Goal: Task Accomplishment & Management: Manage account settings

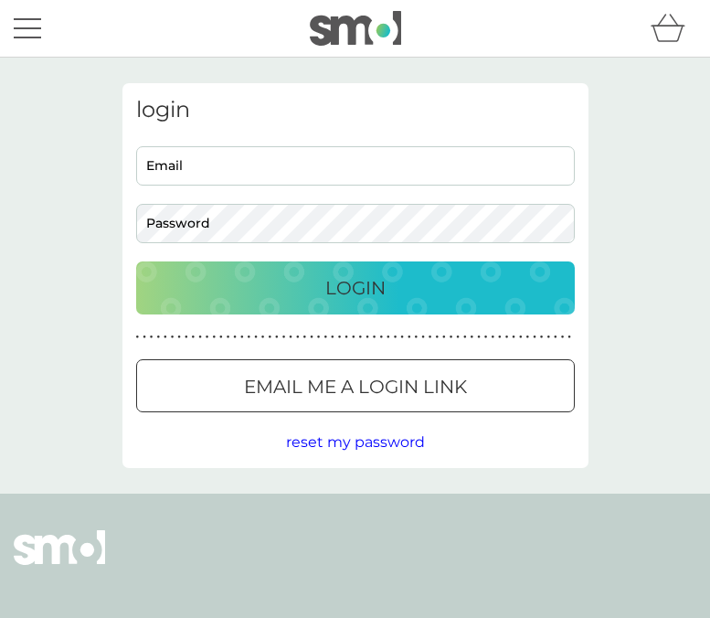
click at [256, 161] on input "Email" at bounding box center [355, 165] width 439 height 39
click at [217, 168] on input "Email" at bounding box center [355, 165] width 439 height 39
click at [227, 182] on input "Email" at bounding box center [355, 165] width 439 height 39
type input "phoebeholden22@gmail.com"
click at [285, 314] on div "login phoebeholden22@gmail.com Email Password Login ● ● ● ● ● ● ● ● ● ● ● ● ● ●…" at bounding box center [355, 275] width 466 height 385
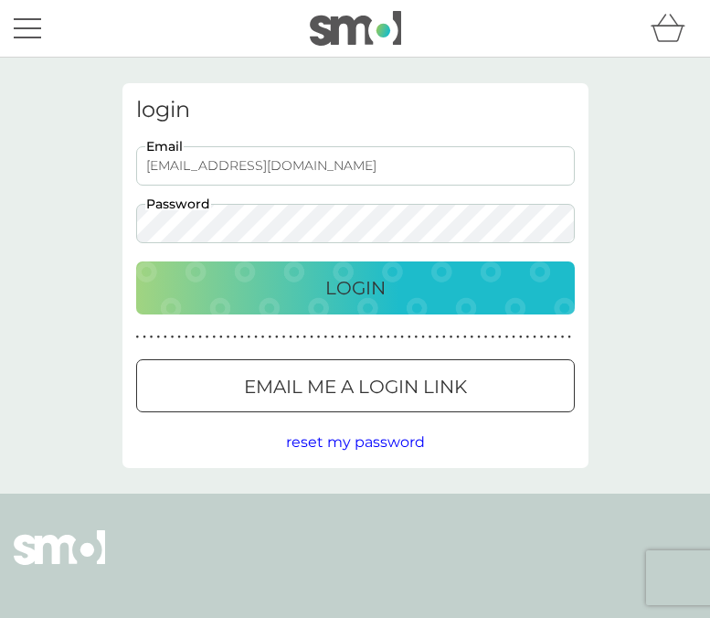
click at [313, 301] on div "Login" at bounding box center [355, 287] width 402 height 29
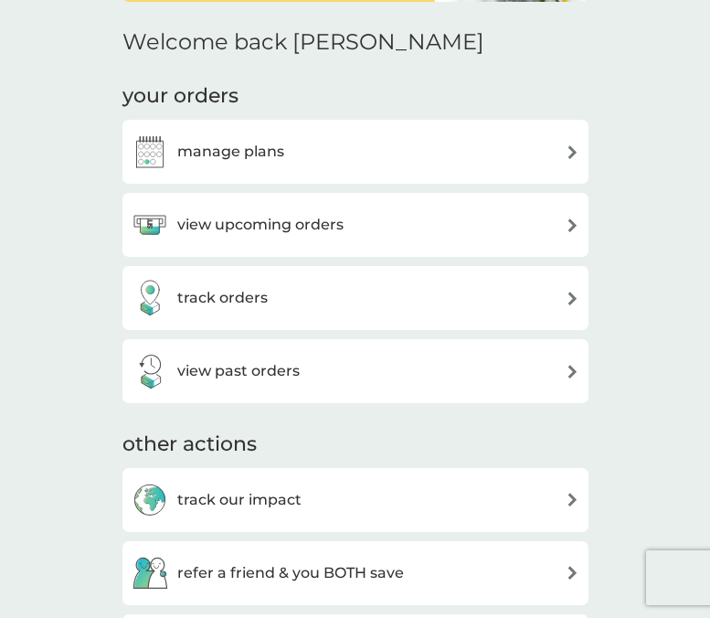
scroll to position [200, 0]
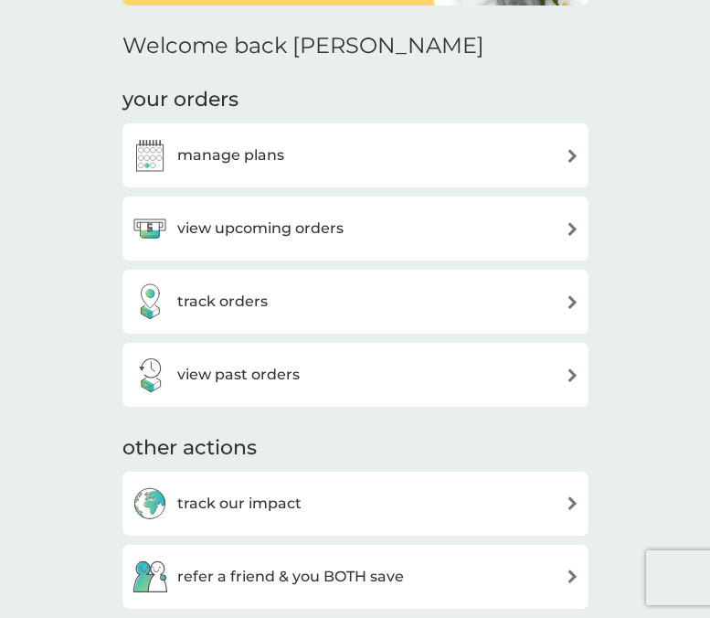
click at [324, 228] on h3 "view upcoming orders" at bounding box center [260, 229] width 166 height 24
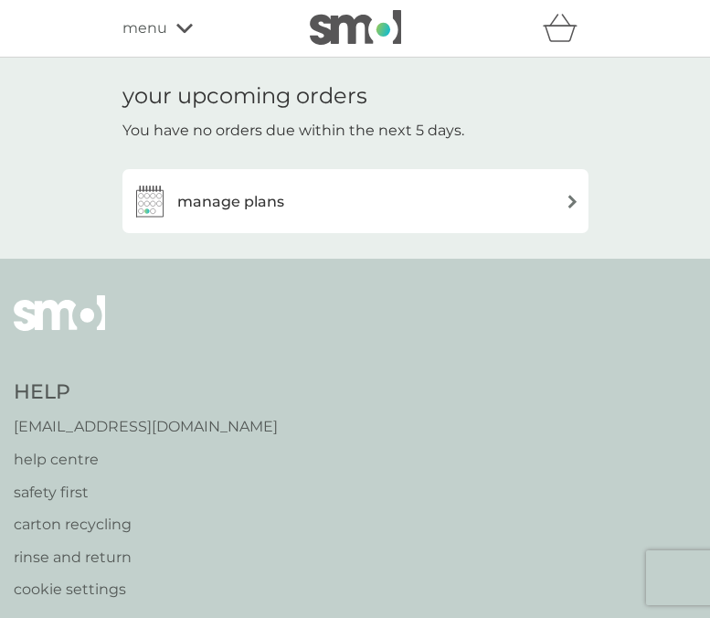
click at [281, 217] on div "manage plans" at bounding box center [208, 201] width 153 height 37
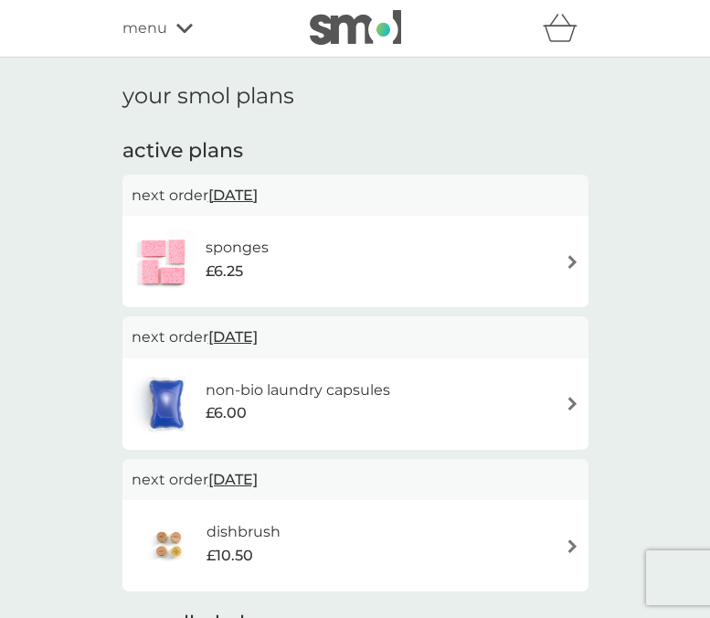
scroll to position [77, 0]
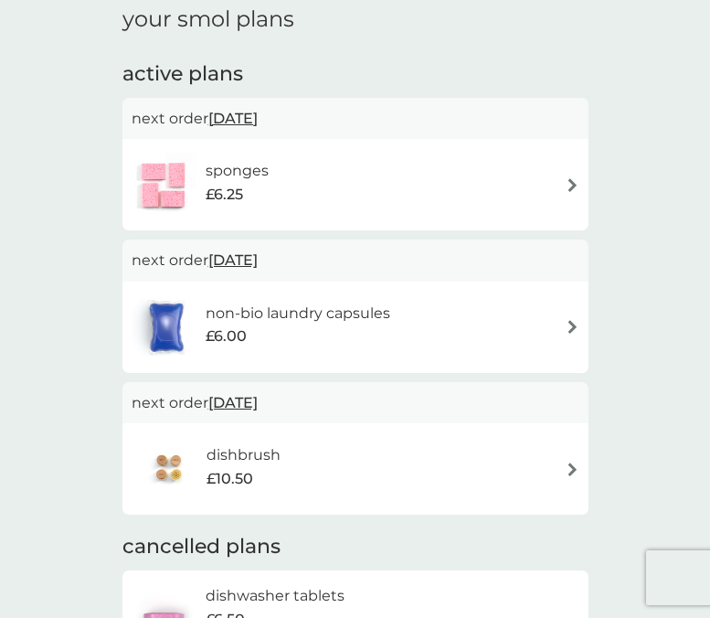
click at [515, 174] on div "sponges £6.25" at bounding box center [356, 185] width 448 height 64
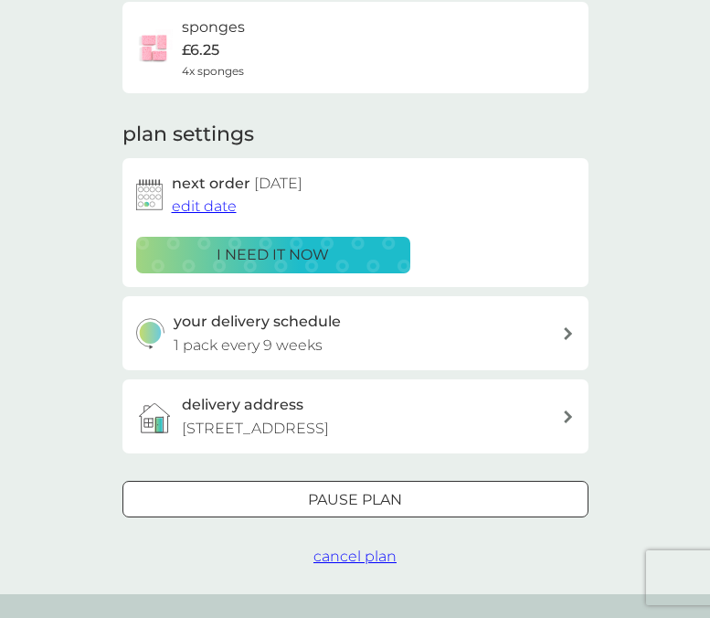
scroll to position [158, 0]
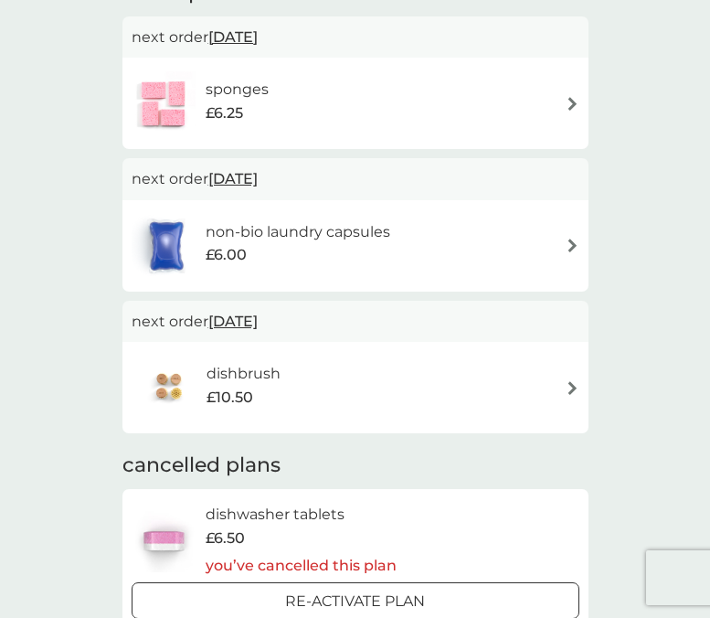
scroll to position [77, 0]
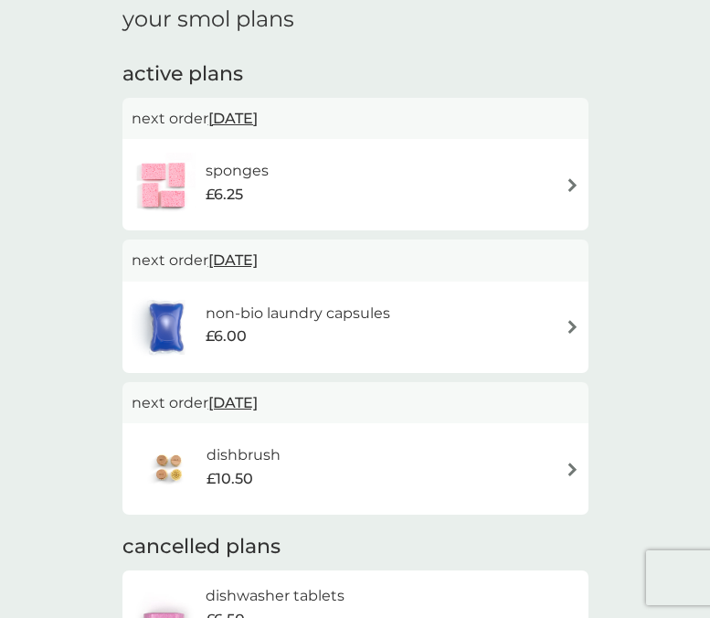
click at [528, 153] on div "sponges £6.25" at bounding box center [356, 185] width 448 height 64
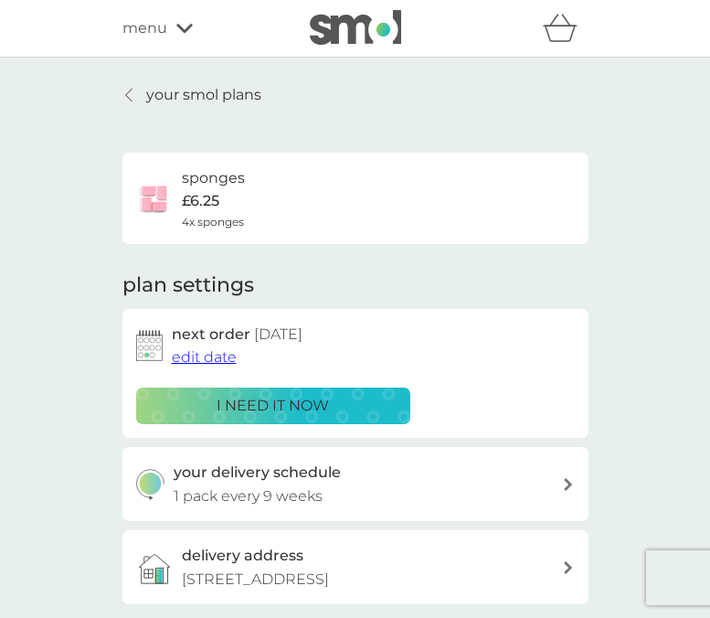
click at [206, 363] on span "edit date" at bounding box center [204, 356] width 65 height 17
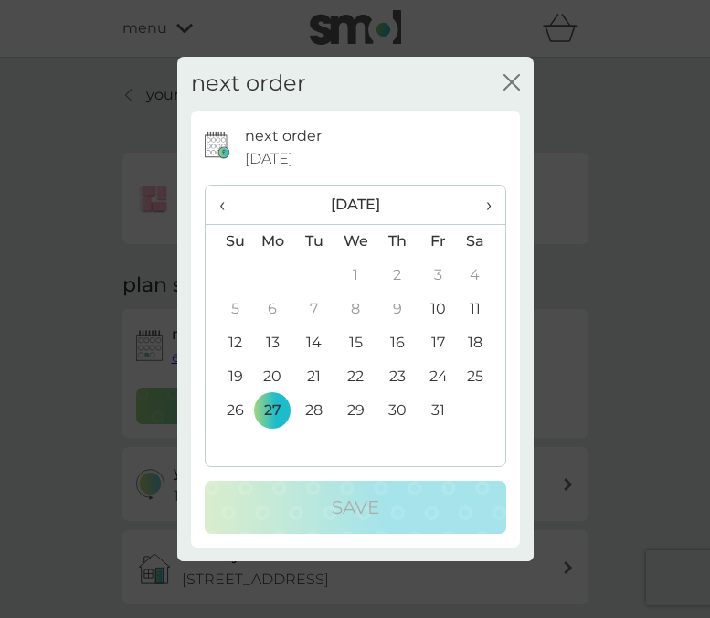
click at [483, 207] on span "›" at bounding box center [481, 204] width 18 height 38
click at [468, 347] on td "15" at bounding box center [482, 343] width 46 height 34
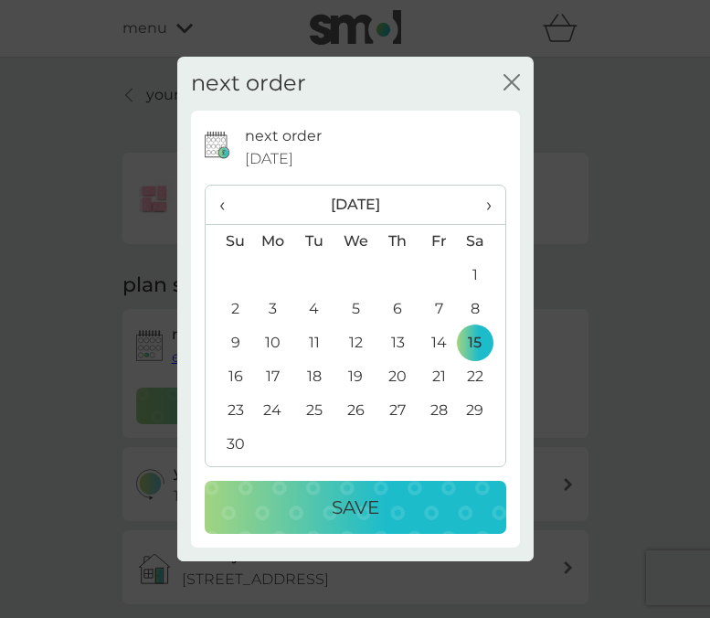
click at [411, 513] on div "Save" at bounding box center [355, 506] width 265 height 29
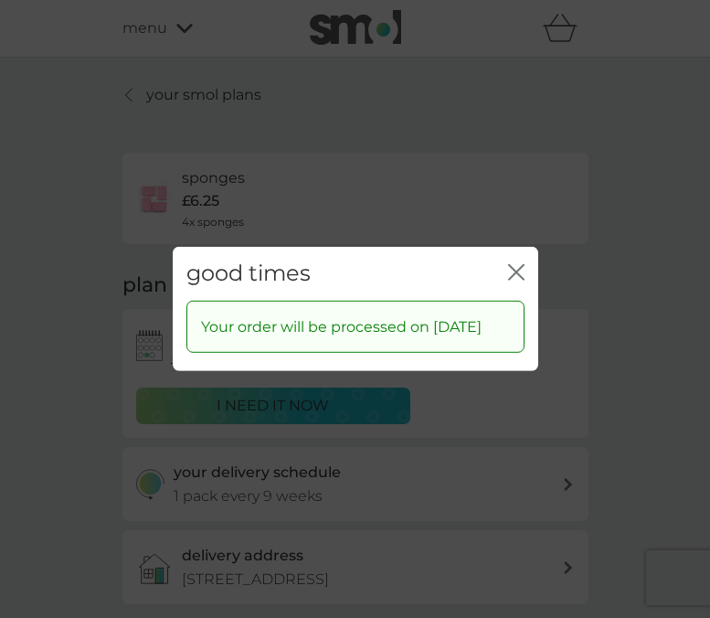
click at [509, 247] on div "good times close" at bounding box center [355, 274] width 365 height 54
click at [509, 265] on icon "close" at bounding box center [512, 272] width 7 height 15
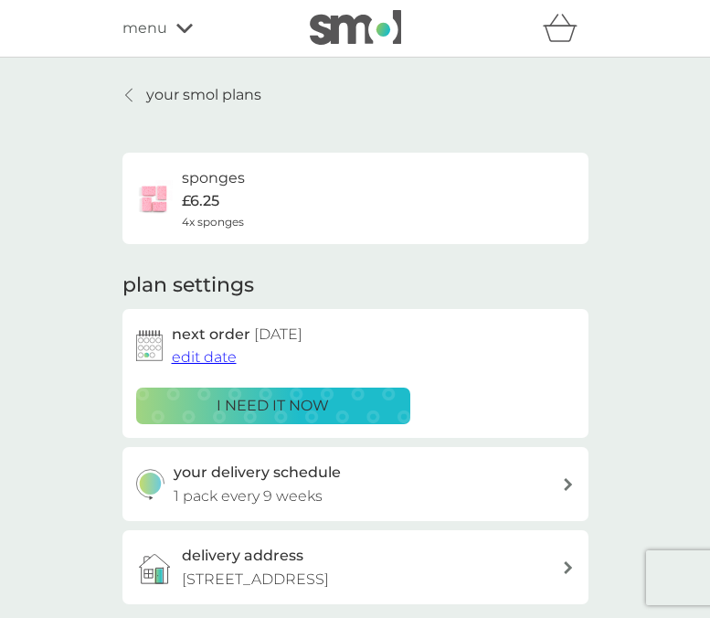
scroll to position [26, 0]
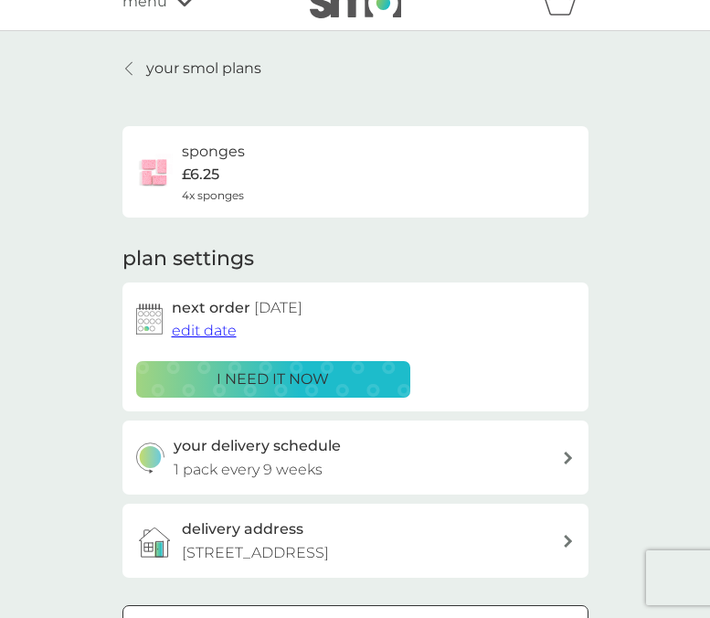
click at [169, 71] on p "your smol plans" at bounding box center [203, 69] width 115 height 24
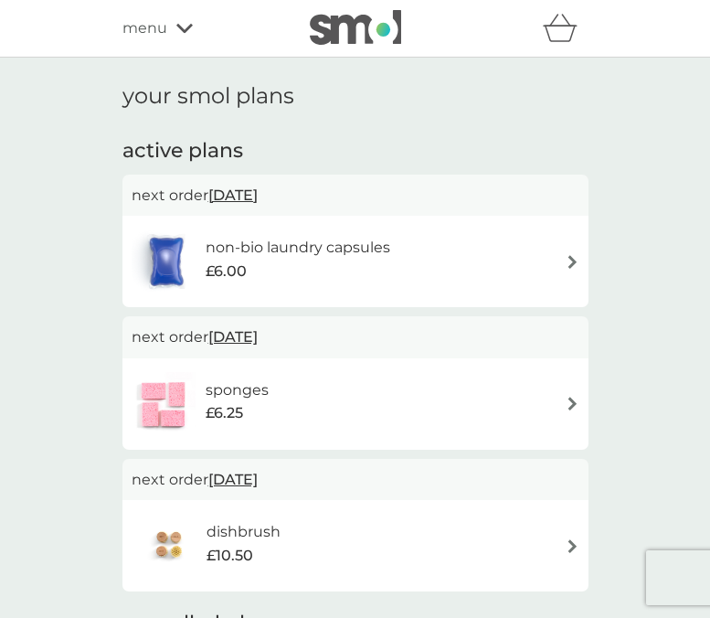
click at [284, 417] on div "sponges £6.25" at bounding box center [246, 403] width 81 height 51
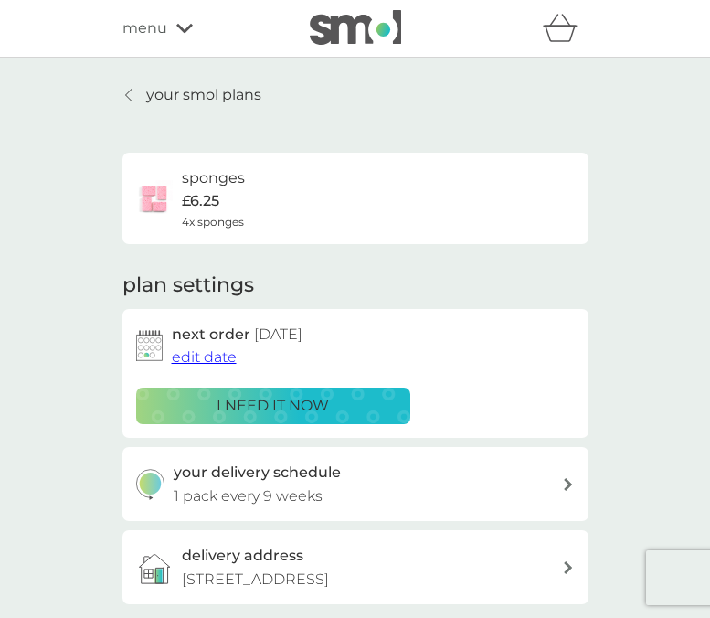
scroll to position [36, 0]
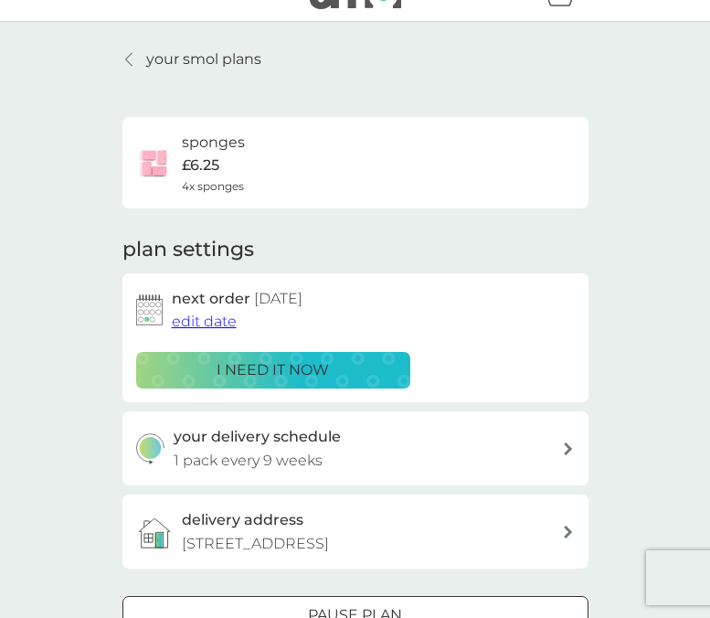
click at [147, 56] on p "your smol plans" at bounding box center [203, 60] width 115 height 24
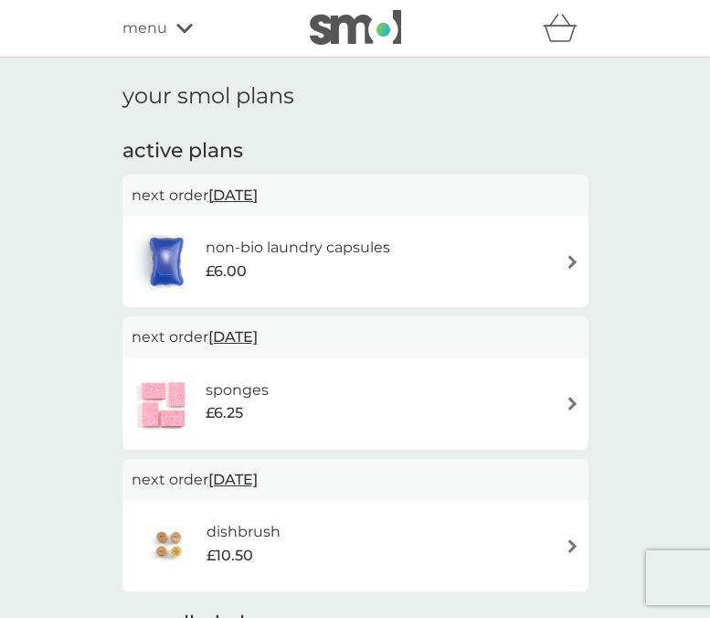
click at [438, 261] on div "non-bio laundry capsules £6.00" at bounding box center [356, 261] width 448 height 64
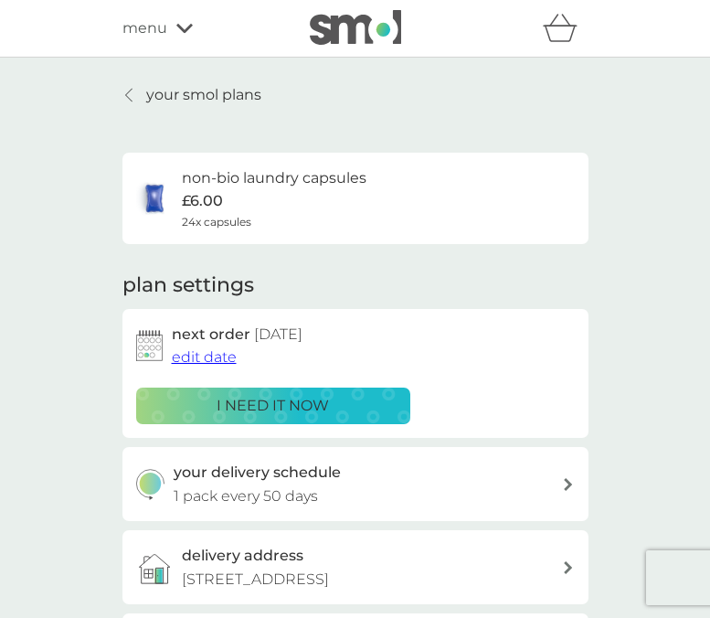
click at [234, 502] on p "1 pack every 50 days" at bounding box center [246, 496] width 144 height 24
select select "49"
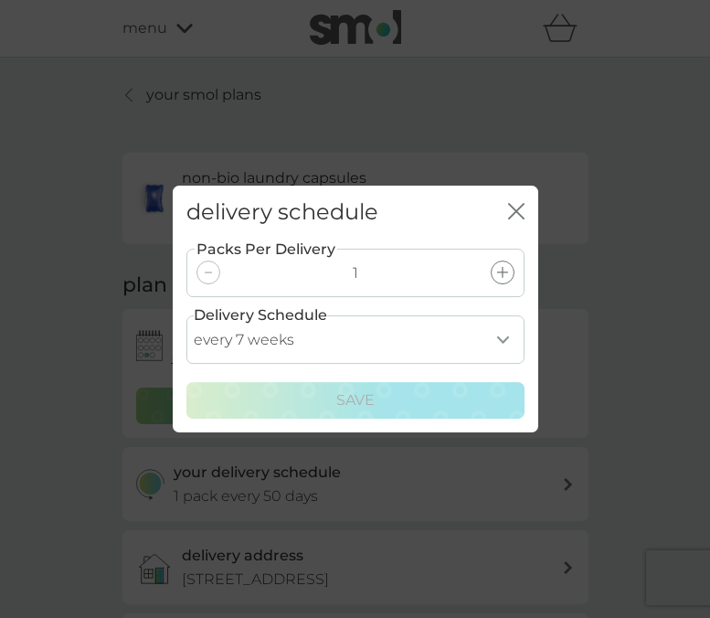
click at [341, 342] on select "every 1 week every 2 weeks every 3 weeks every 4 weeks every 5 weeks every 6 we…" at bounding box center [355, 339] width 338 height 48
click at [186, 315] on select "every 1 week every 2 weeks every 3 weeks every 4 weeks every 5 weeks every 6 we…" at bounding box center [355, 339] width 338 height 48
click at [127, 310] on div "delivery schedule close Packs Per Delivery 1 Delivery Schedule every 1 week eve…" at bounding box center [355, 309] width 710 height 618
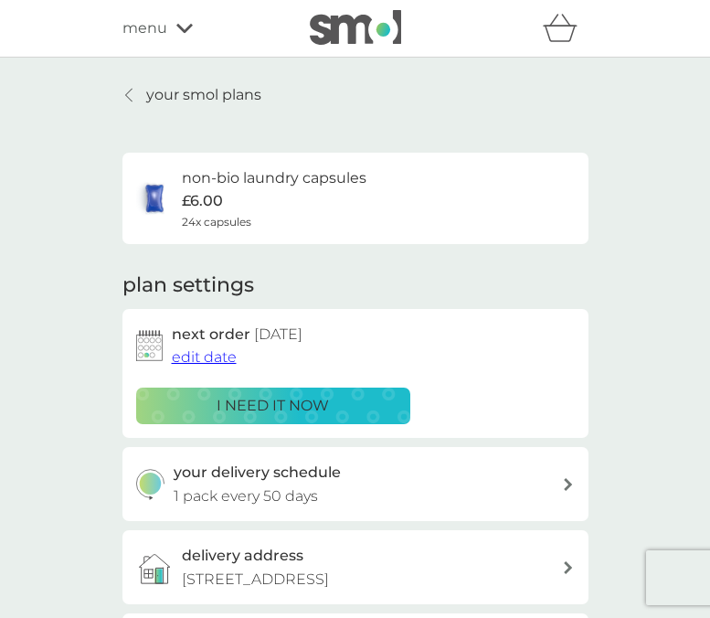
click at [138, 93] on link "your smol plans" at bounding box center [191, 95] width 139 height 24
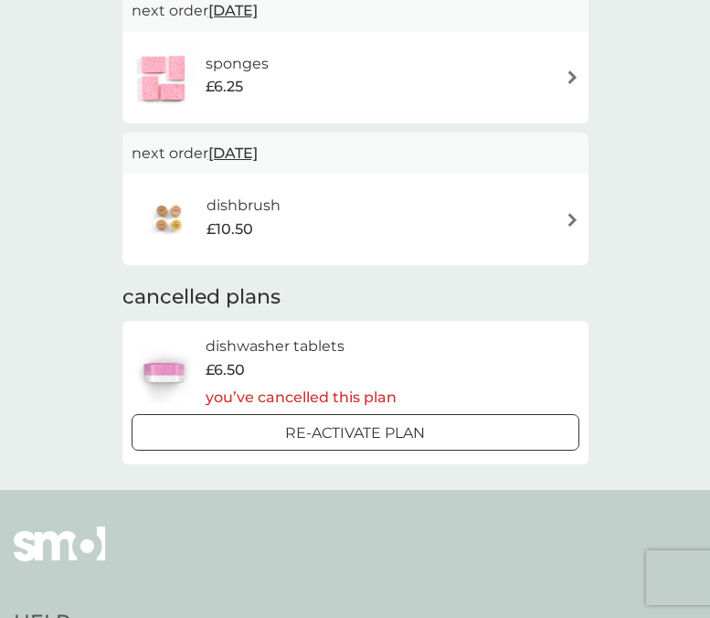
scroll to position [331, 0]
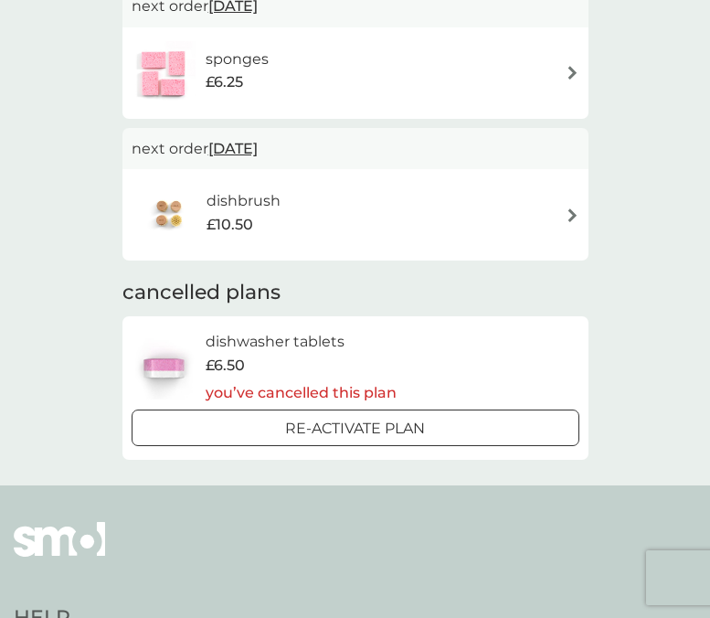
click at [396, 245] on div "dishbrush £10.50" at bounding box center [356, 215] width 448 height 64
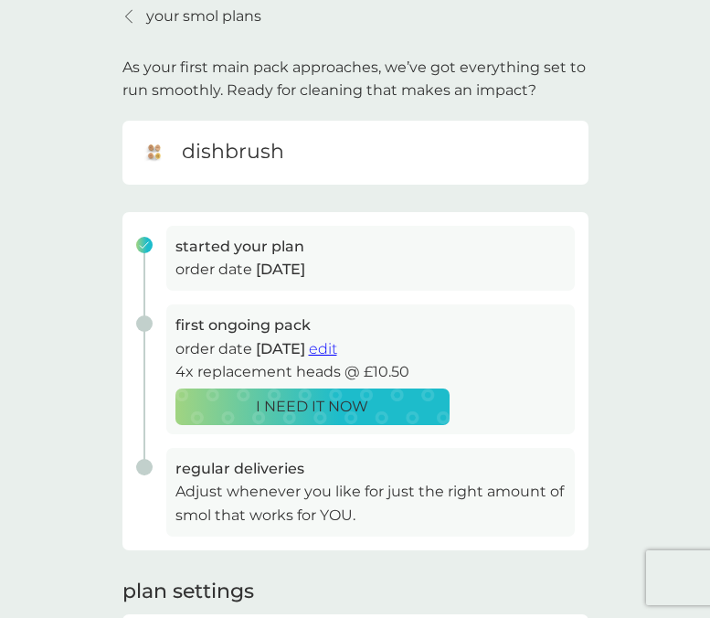
scroll to position [82, 0]
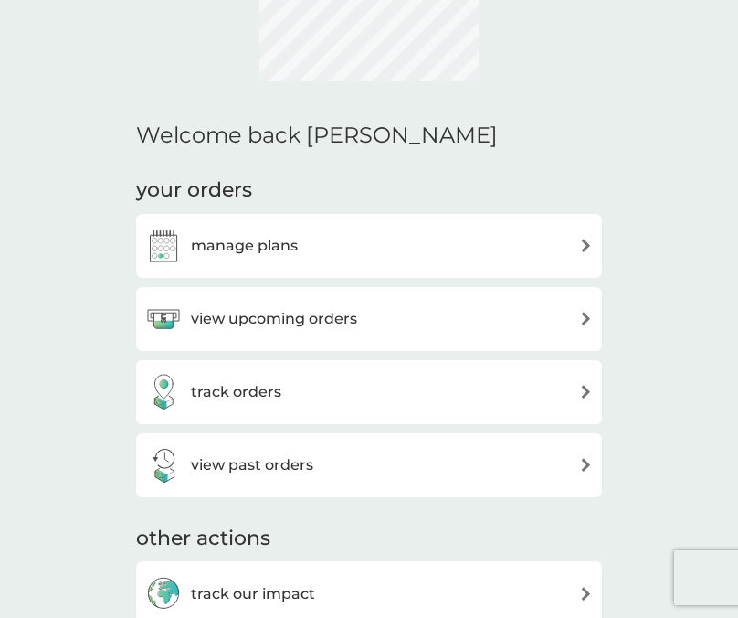
scroll to position [110, 0]
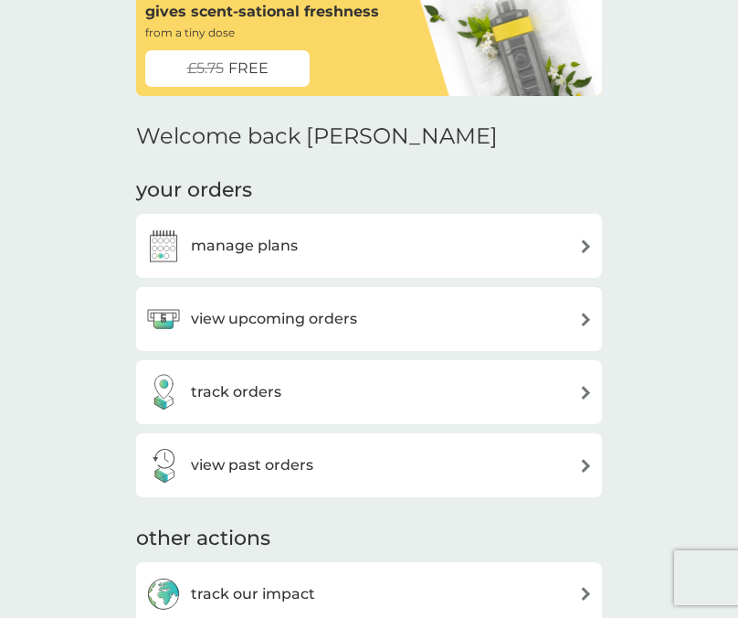
click at [285, 249] on h3 "manage plans" at bounding box center [244, 246] width 107 height 24
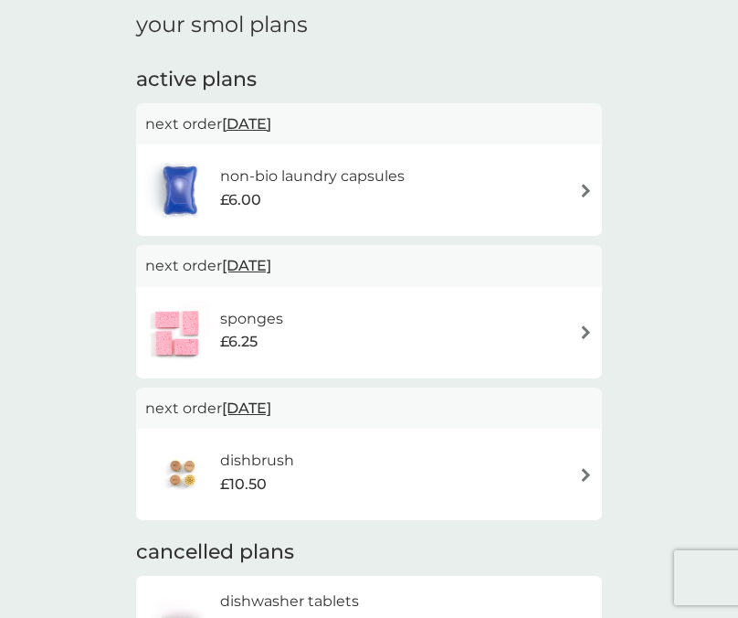
scroll to position [74, 0]
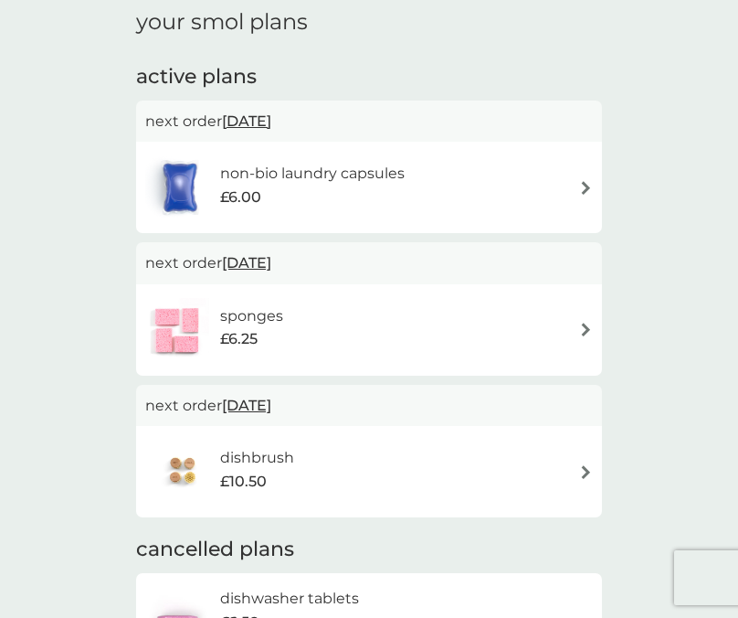
click at [343, 298] on div "sponges £6.25" at bounding box center [369, 330] width 448 height 64
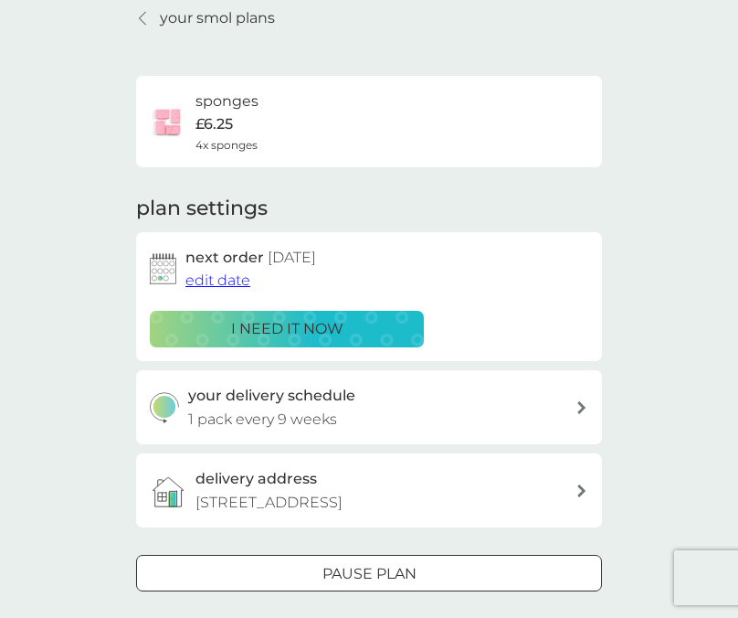
scroll to position [82, 0]
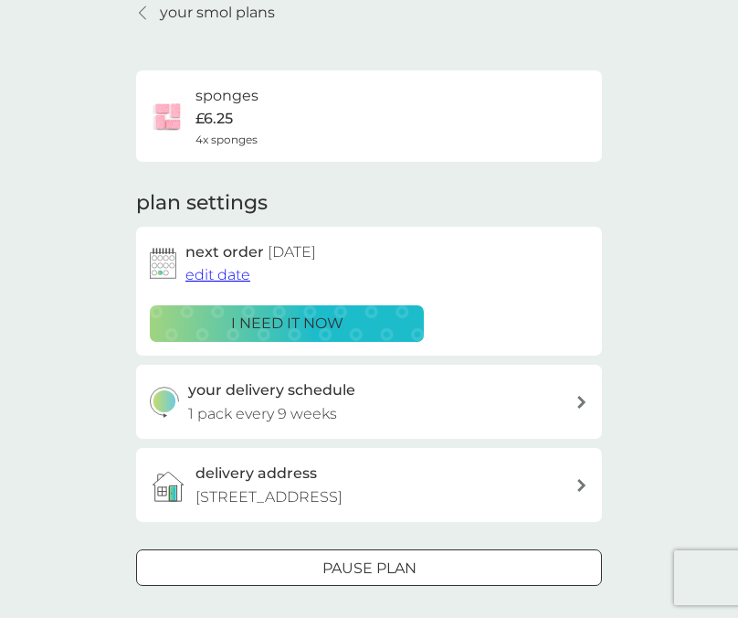
scroll to position [74, 0]
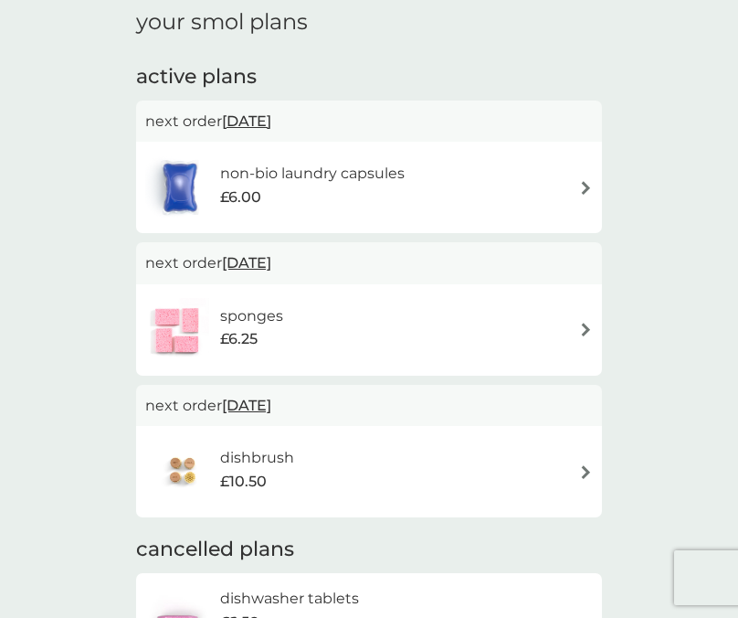
click at [291, 210] on div "non-bio laundry capsules £6.00" at bounding box center [321, 187] width 203 height 51
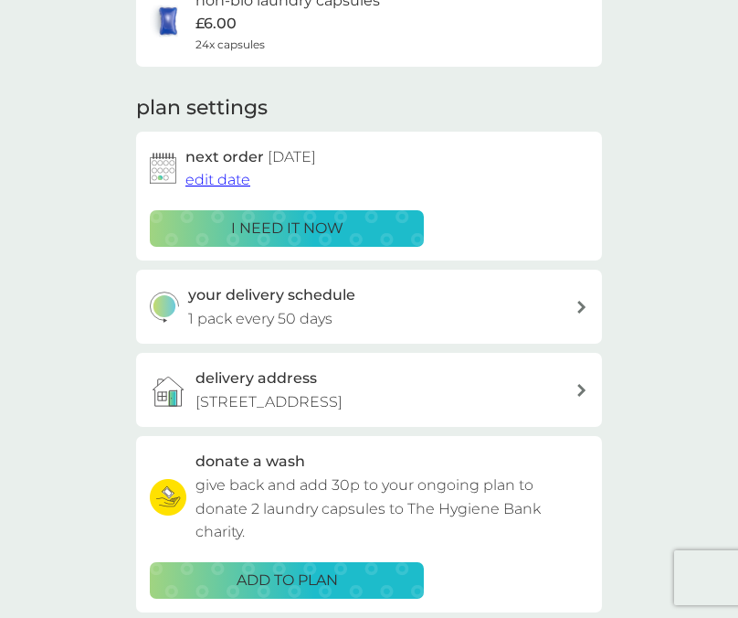
scroll to position [185, 0]
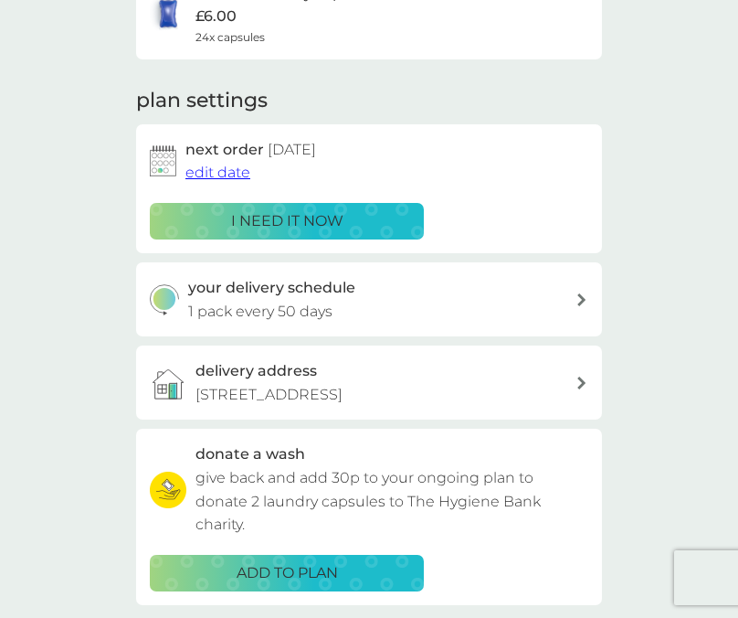
click at [350, 320] on div "your delivery schedule 1 pack every 50 days" at bounding box center [382, 299] width 388 height 47
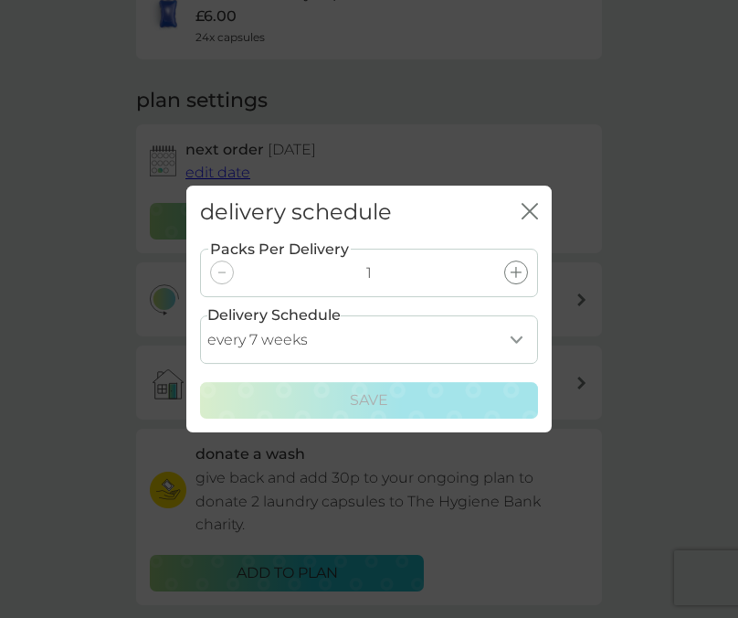
click at [333, 326] on select "every 1 week every 2 weeks every 3 weeks every 4 weeks every 5 weeks every 6 we…" at bounding box center [369, 339] width 338 height 48
click at [200, 315] on select "every 1 week every 2 weeks every 3 weeks every 4 weeks every 5 weeks every 6 we…" at bounding box center [369, 339] width 338 height 48
click at [432, 346] on select "every 1 week every 2 weeks every 3 weeks every 4 weeks every 5 weeks every 6 we…" at bounding box center [369, 339] width 338 height 48
select select "42"
click at [200, 315] on select "every 1 week every 2 weeks every 3 weeks every 4 weeks every 5 weeks every 6 we…" at bounding box center [369, 339] width 338 height 48
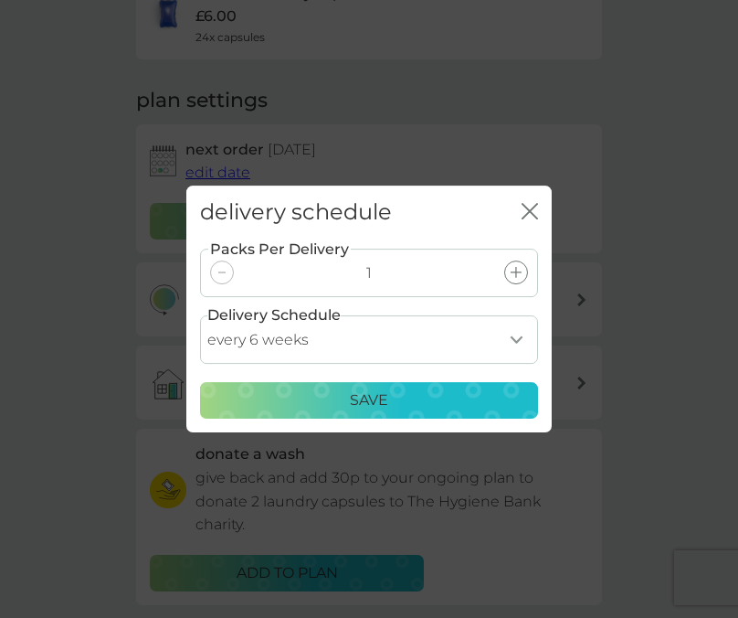
click at [389, 405] on div "Save" at bounding box center [369, 400] width 314 height 24
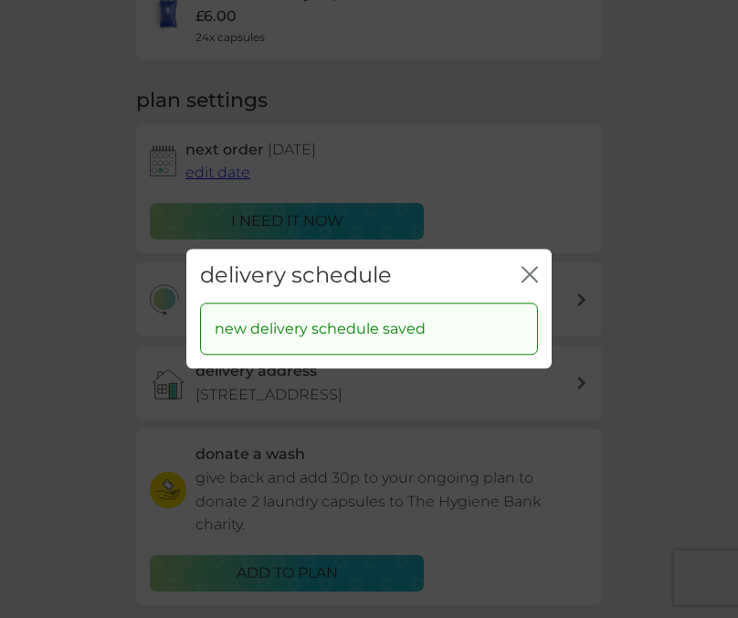
click at [523, 278] on icon "close" at bounding box center [530, 274] width 16 height 16
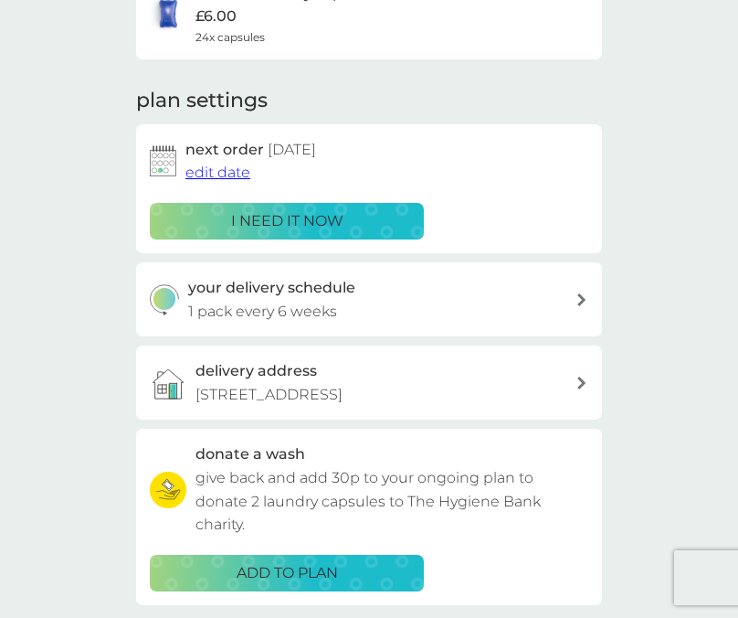
click at [382, 314] on div "your delivery schedule 1 pack every 6 weeks" at bounding box center [382, 299] width 388 height 47
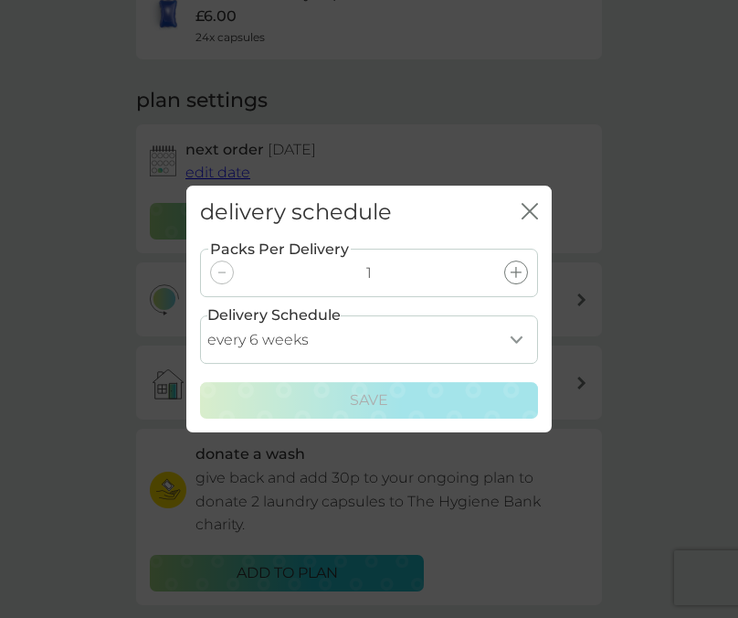
click at [355, 334] on select "every 1 week every 2 weeks every 3 weeks every 4 weeks every 5 weeks every 6 we…" at bounding box center [369, 339] width 338 height 48
select select "49"
click at [200, 315] on select "every 1 week every 2 weeks every 3 weeks every 4 weeks every 5 weeks every 6 we…" at bounding box center [369, 339] width 338 height 48
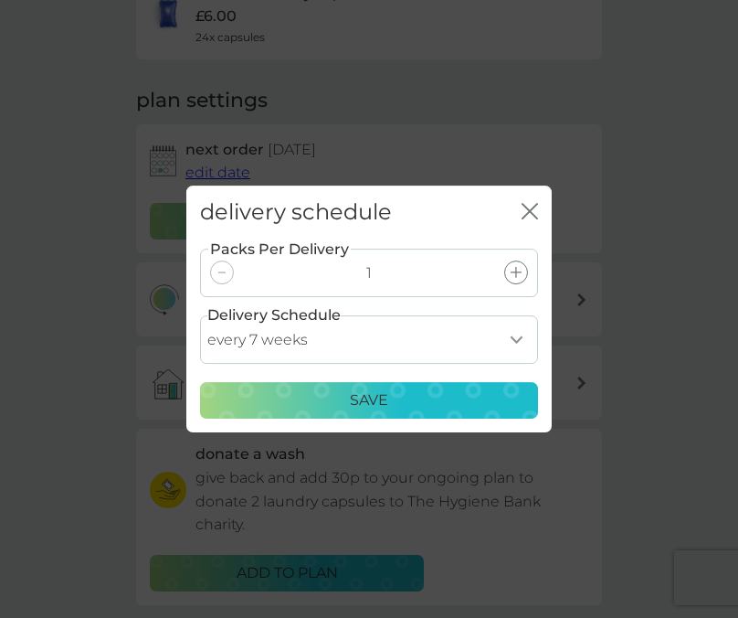
click at [353, 393] on p "Save" at bounding box center [369, 400] width 38 height 24
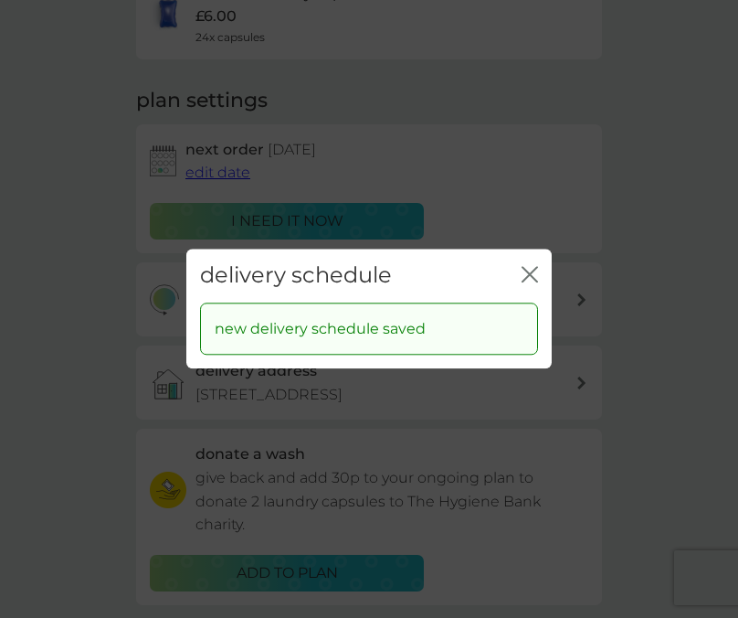
click at [526, 268] on icon "close" at bounding box center [530, 274] width 16 height 16
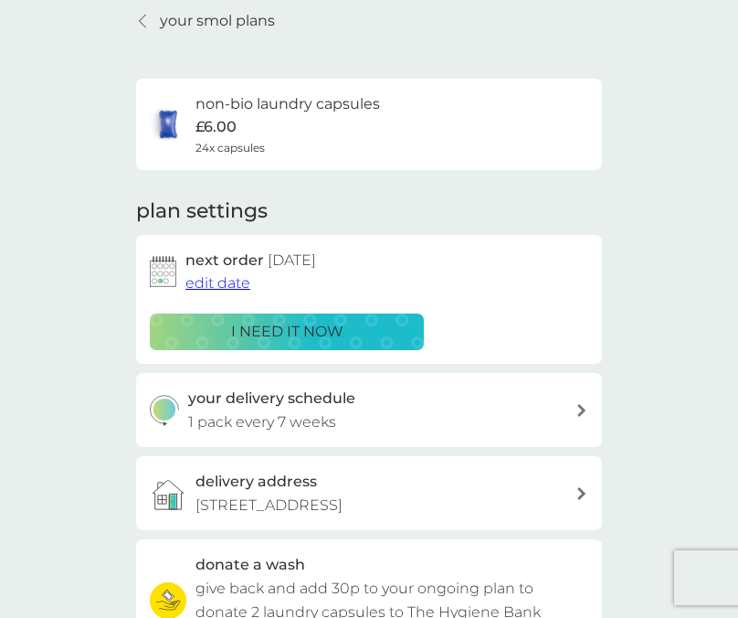
scroll to position [73, 0]
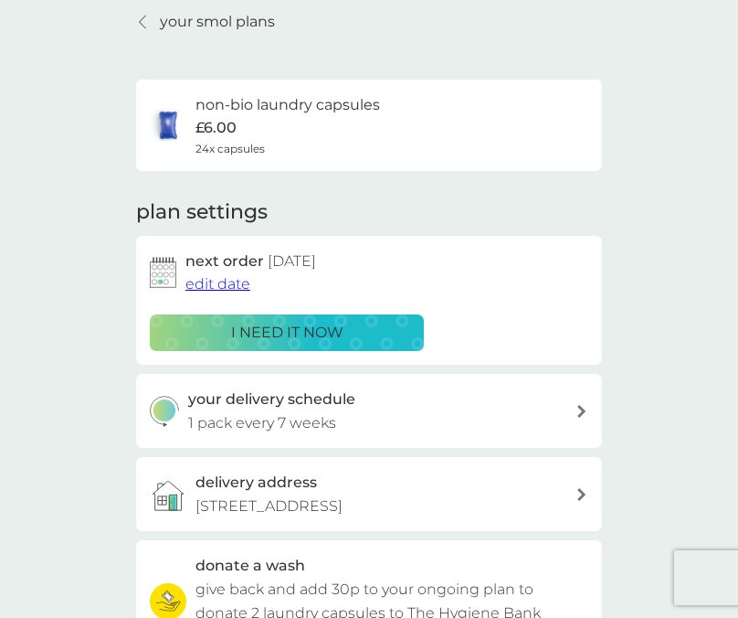
click at [145, 20] on icon at bounding box center [142, 22] width 7 height 15
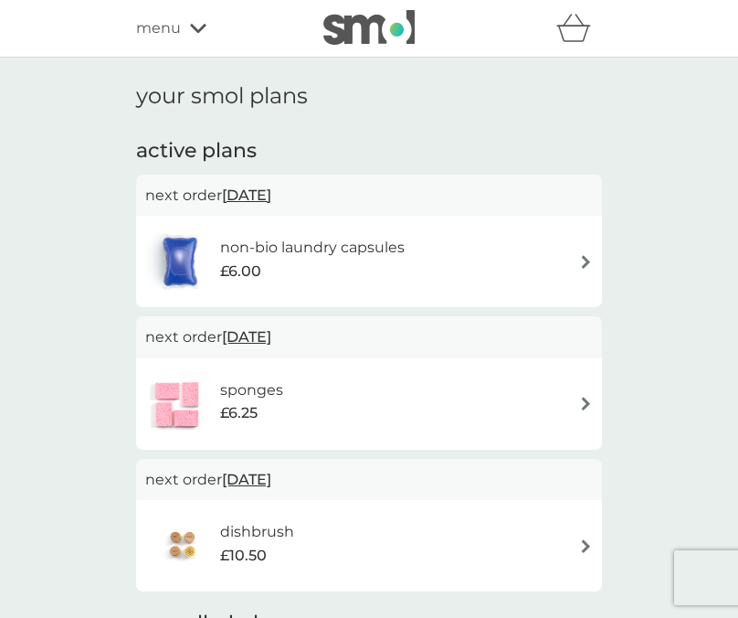
click at [367, 365] on div "sponges £6.25" at bounding box center [369, 403] width 466 height 91
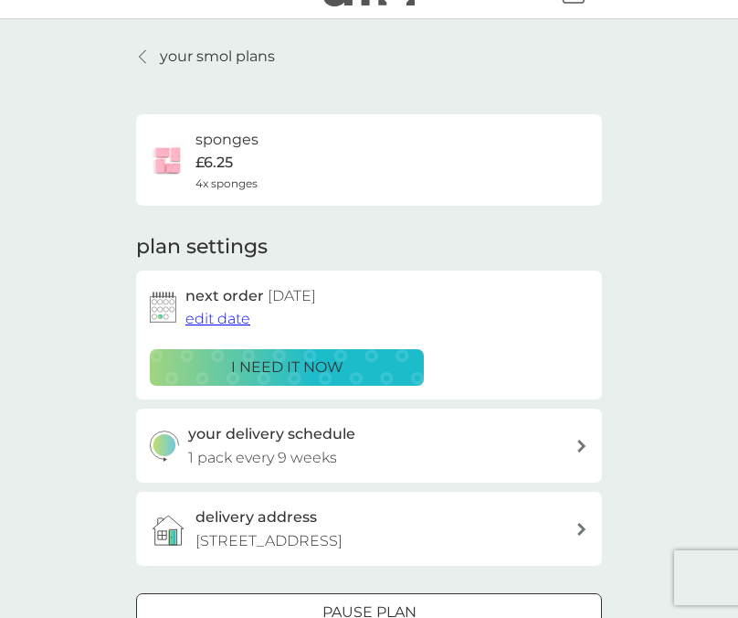
scroll to position [64, 0]
